Goal: Information Seeking & Learning: Compare options

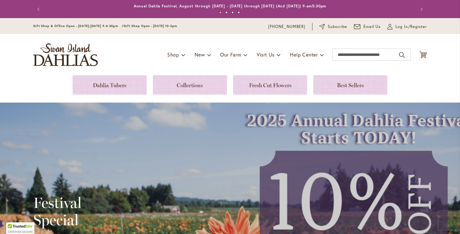
click at [103, 75] on div "Toggle Nav Shop Dahlia Tubers Collections Fresh Cut Dahlias Gardening Supplies …" at bounding box center [229, 54] width 405 height 41
click at [101, 84] on link at bounding box center [109, 84] width 74 height 19
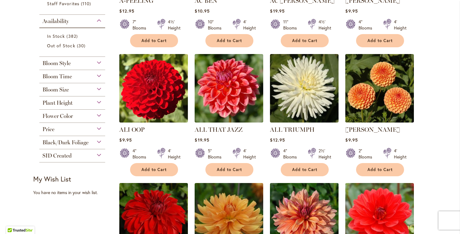
scroll to position [221, 0]
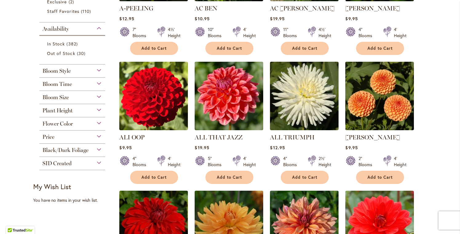
click at [97, 123] on div "Flower Color" at bounding box center [72, 122] width 66 height 10
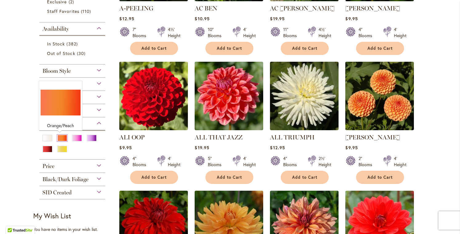
click at [61, 138] on div "Orange/Peach" at bounding box center [62, 138] width 10 height 6
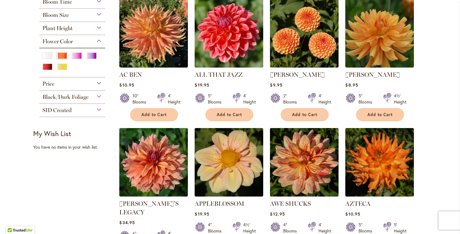
scroll to position [42, 0]
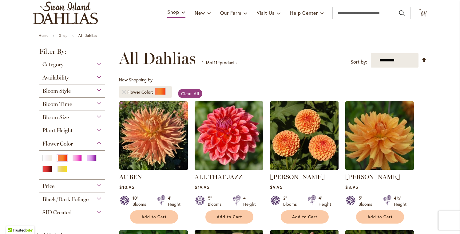
click at [96, 91] on div "Bloom Style" at bounding box center [72, 89] width 66 height 10
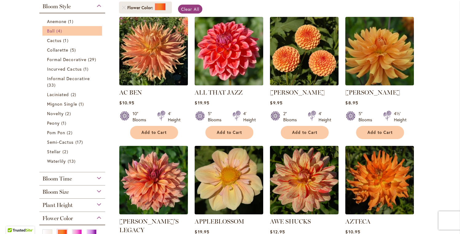
click at [56, 33] on span "4 items" at bounding box center [59, 31] width 7 height 6
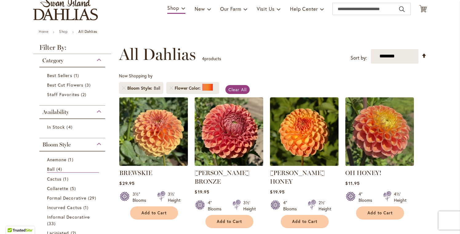
scroll to position [83, 0]
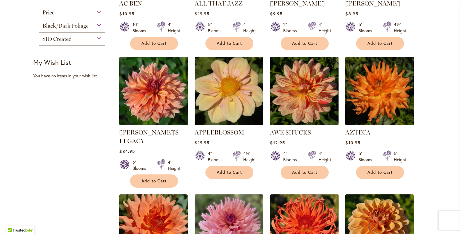
scroll to position [20, 0]
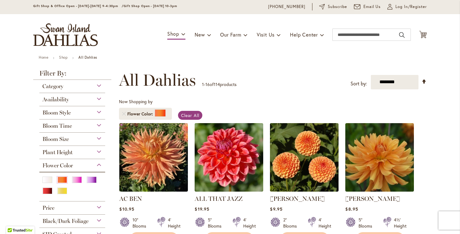
click at [97, 113] on div "Bloom Style" at bounding box center [72, 111] width 66 height 10
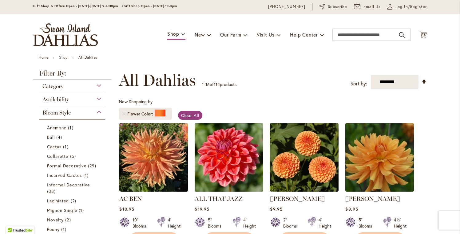
scroll to position [126, 0]
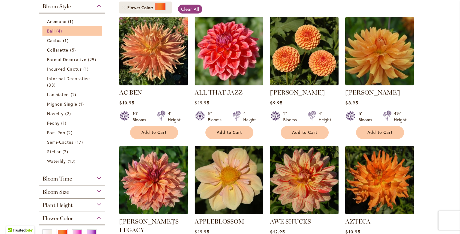
click at [88, 29] on link "Ball 4 items" at bounding box center [73, 31] width 52 height 6
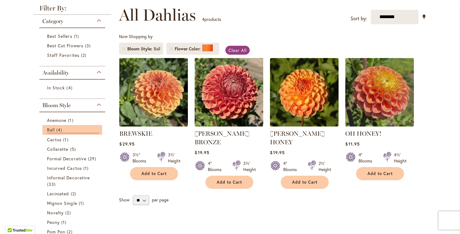
scroll to position [156, 0]
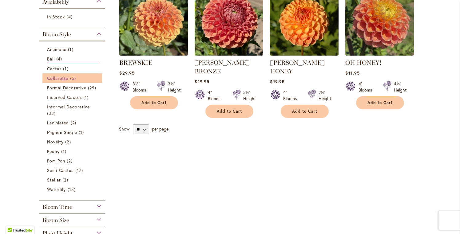
click at [70, 77] on span "5 items" at bounding box center [73, 78] width 7 height 6
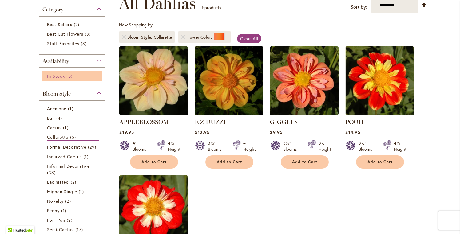
scroll to position [139, 0]
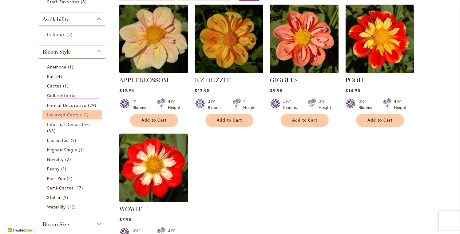
click at [76, 115] on span "Incurved Cactus" at bounding box center [64, 115] width 35 height 6
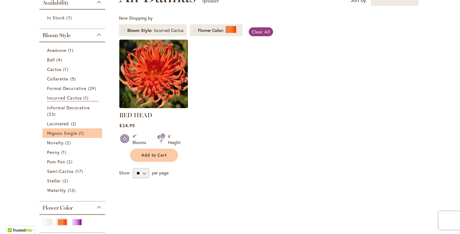
scroll to position [112, 0]
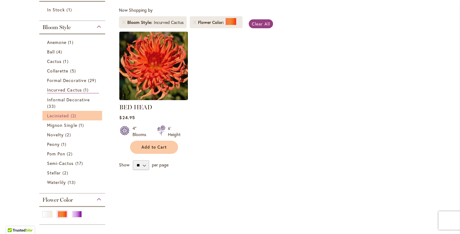
click at [66, 114] on span "Laciniated" at bounding box center [58, 116] width 22 height 6
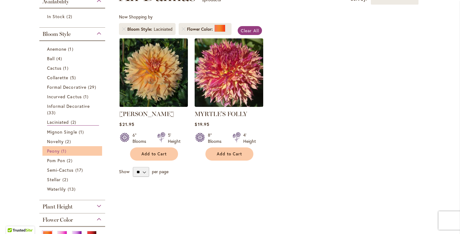
scroll to position [128, 0]
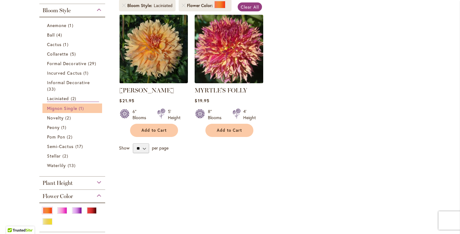
click at [76, 108] on link "Mignon Single 1 item" at bounding box center [73, 108] width 52 height 6
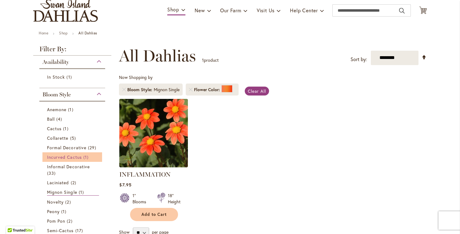
scroll to position [122, 0]
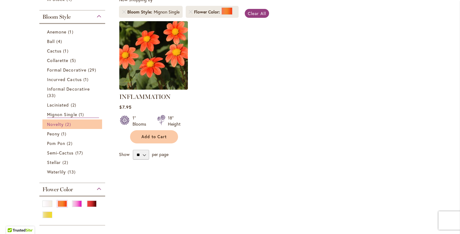
click at [74, 124] on link "Novelty 2 items" at bounding box center [73, 124] width 52 height 6
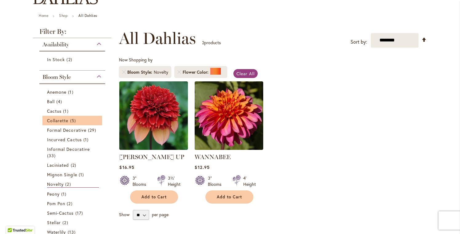
scroll to position [189, 0]
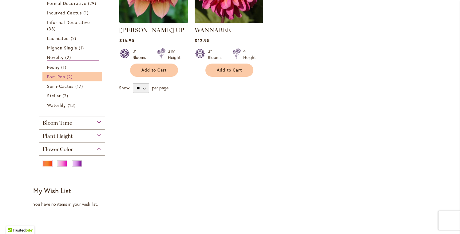
click at [59, 75] on span "Pom Pon" at bounding box center [56, 77] width 18 height 6
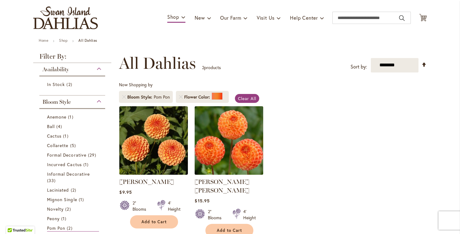
scroll to position [61, 0]
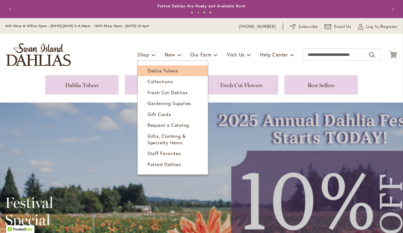
click at [147, 69] on span "Dahlia Tubers" at bounding box center [162, 71] width 31 height 6
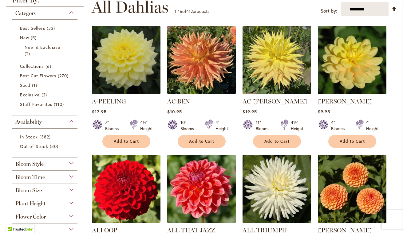
scroll to position [166, 0]
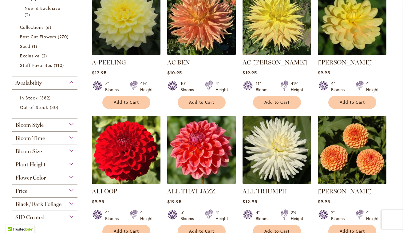
click at [70, 124] on div "Bloom Style" at bounding box center [44, 124] width 65 height 10
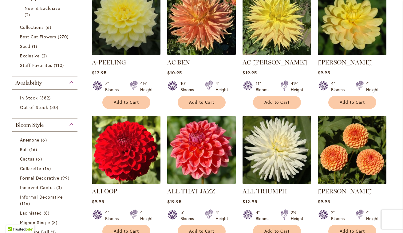
scroll to position [285, 0]
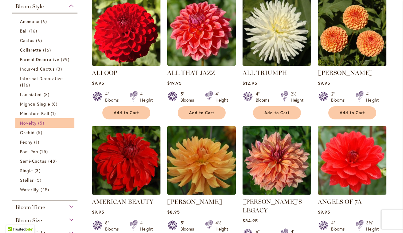
click at [35, 124] on span "Novelty" at bounding box center [28, 123] width 17 height 6
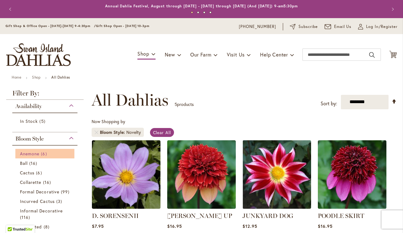
click at [32, 156] on span "Anemone" at bounding box center [29, 154] width 19 height 6
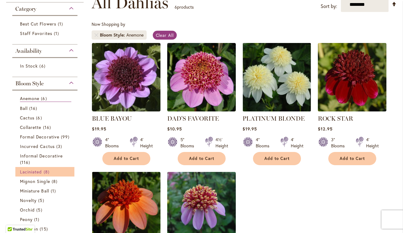
scroll to position [105, 0]
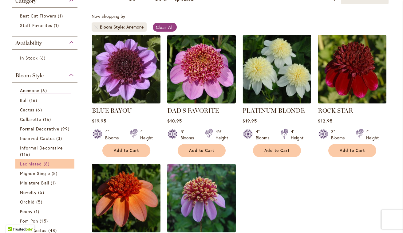
click at [42, 166] on link "Laciniated 8 items" at bounding box center [45, 164] width 51 height 6
